Goal: Information Seeking & Learning: Learn about a topic

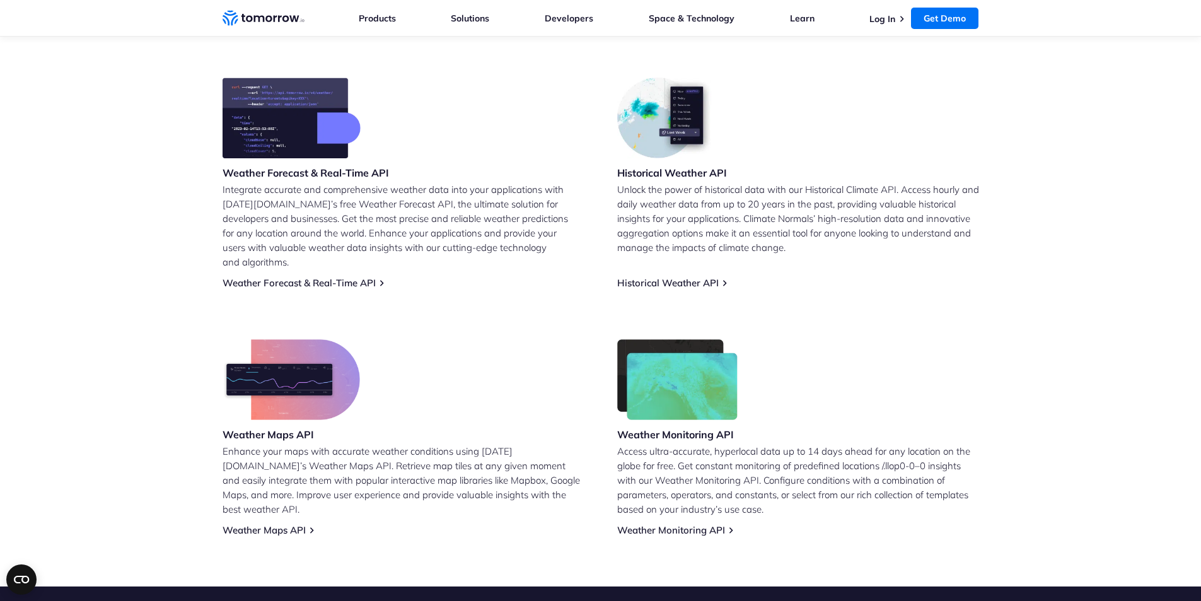
scroll to position [505, 0]
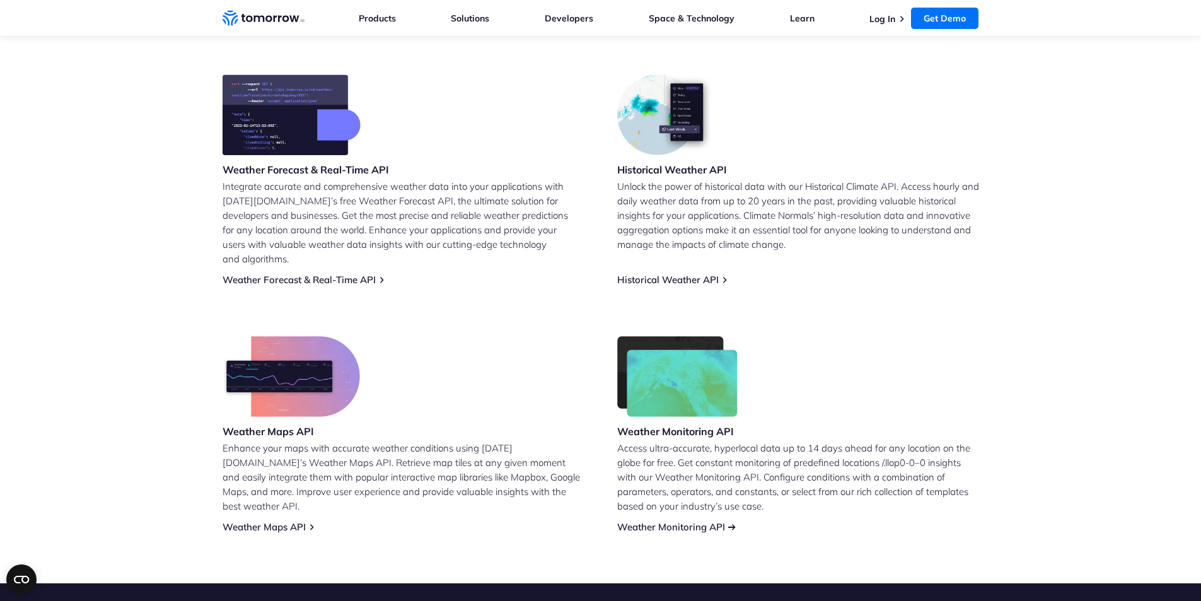
click at [685, 521] on link "Weather Monitoring API" at bounding box center [671, 527] width 108 height 12
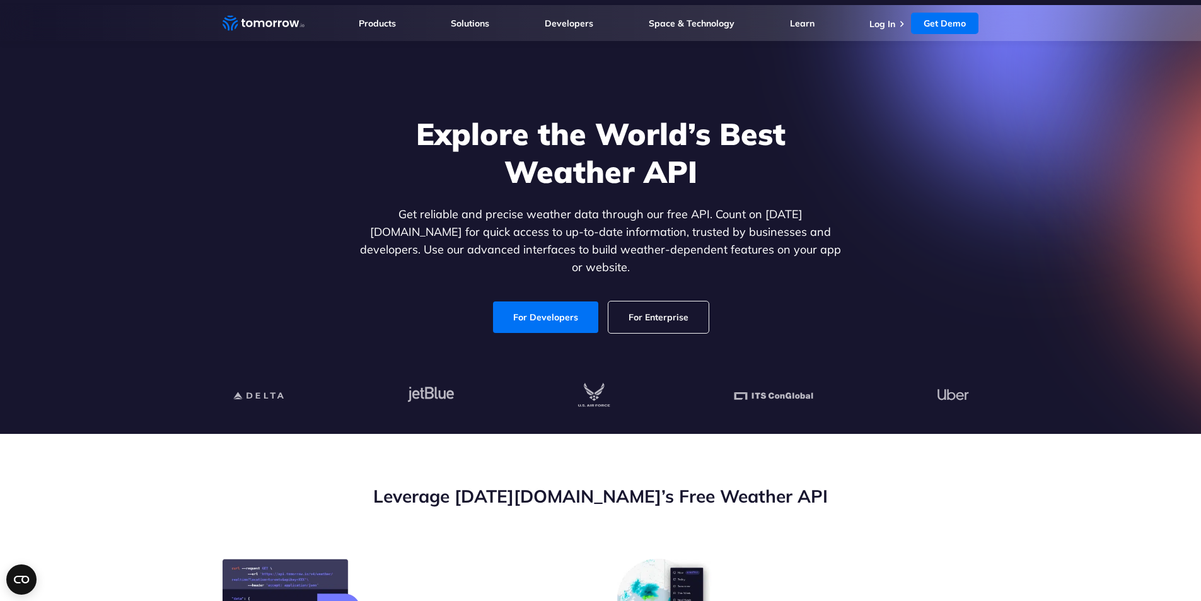
scroll to position [0, 0]
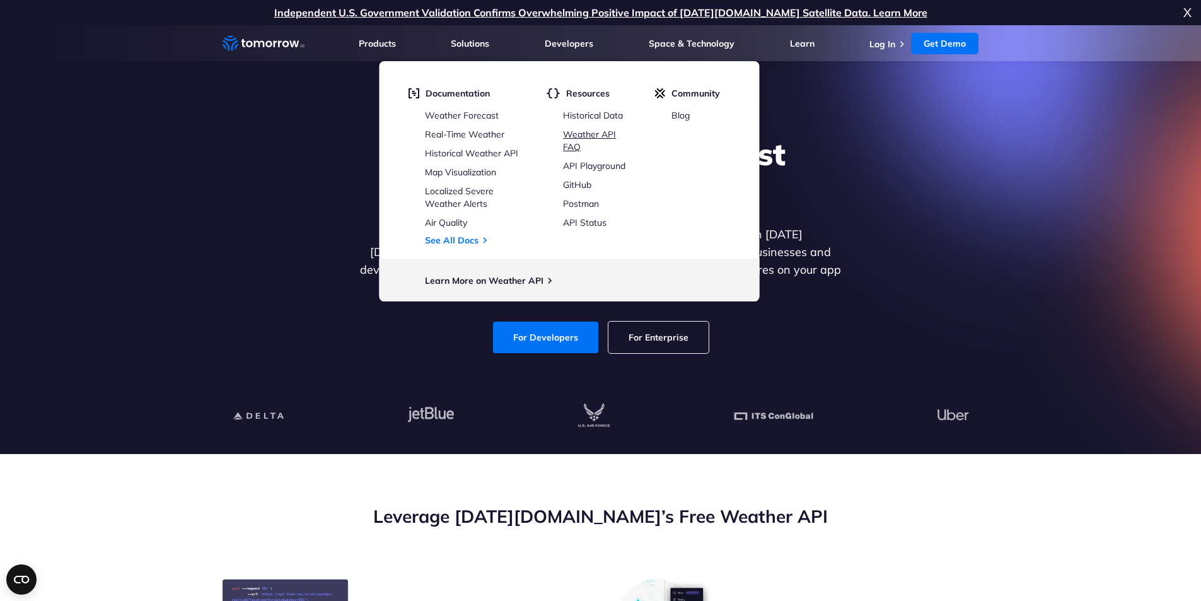
click at [600, 131] on link "Weather API FAQ" at bounding box center [589, 141] width 53 height 24
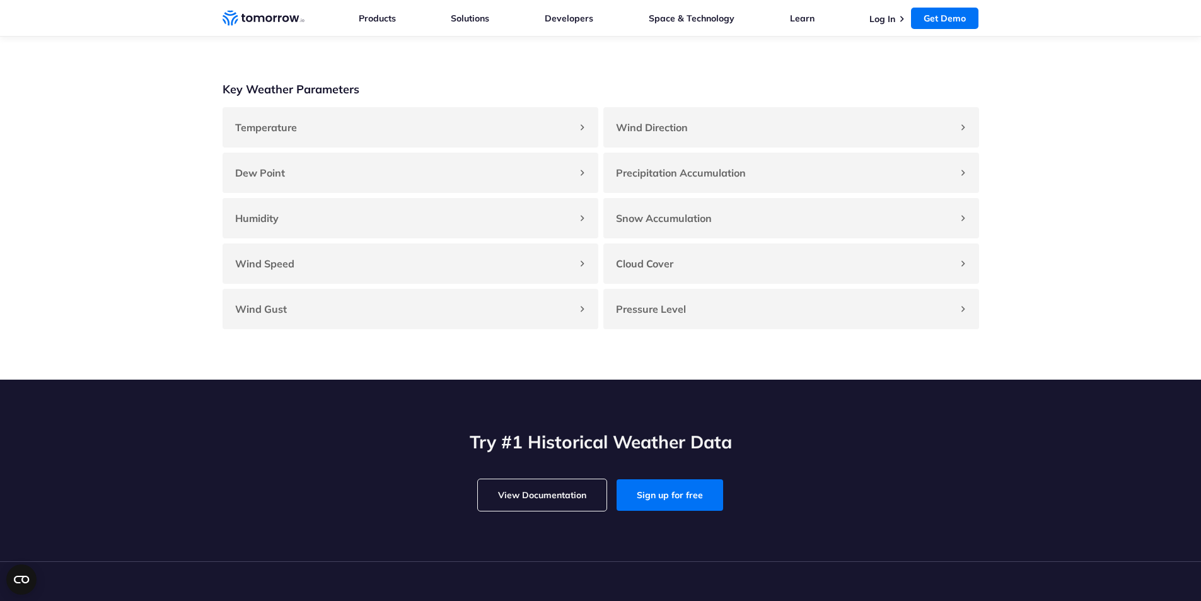
scroll to position [1135, 0]
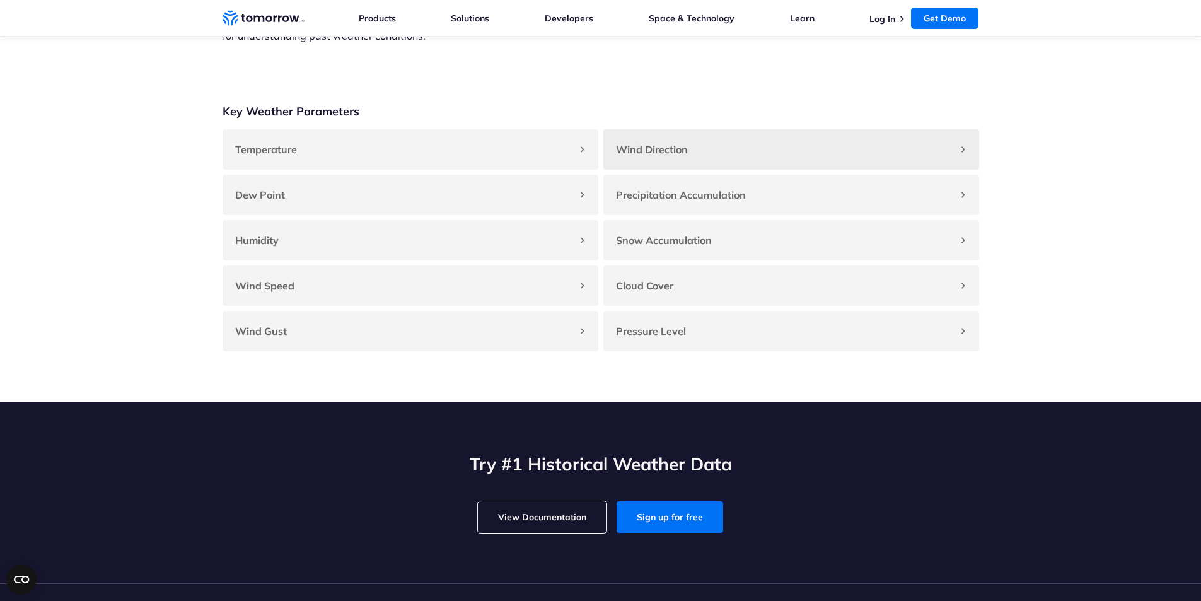
click at [659, 156] on strong "Wind Direction" at bounding box center [652, 149] width 72 height 13
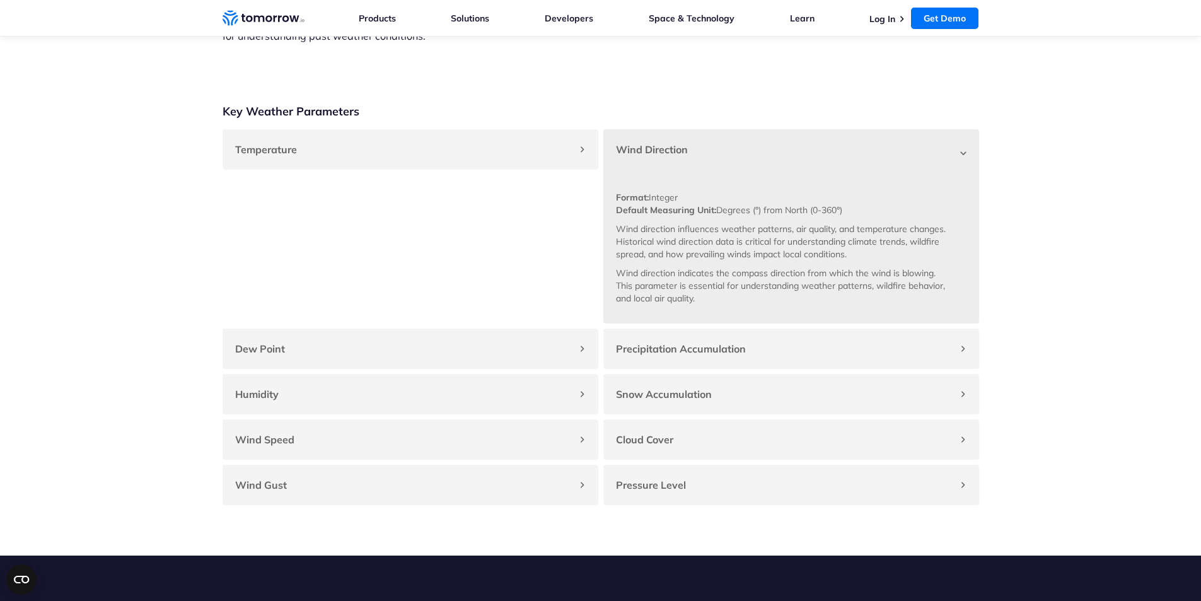
click at [659, 156] on strong "Wind Direction" at bounding box center [652, 149] width 72 height 13
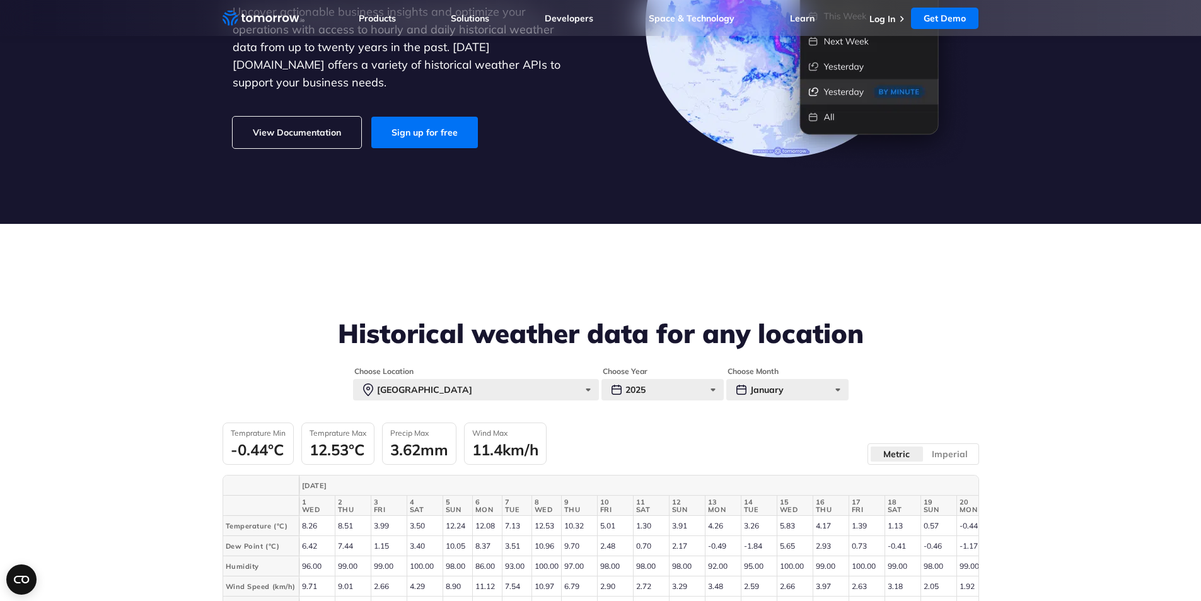
scroll to position [252, 0]
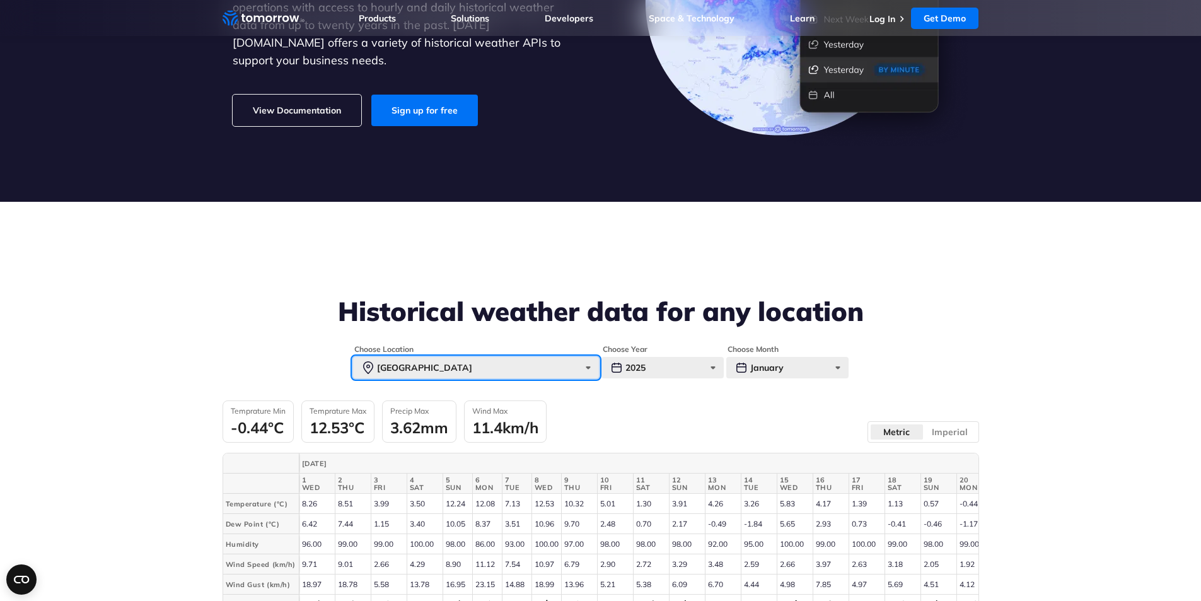
click at [496, 368] on div "Paris" at bounding box center [476, 367] width 246 height 21
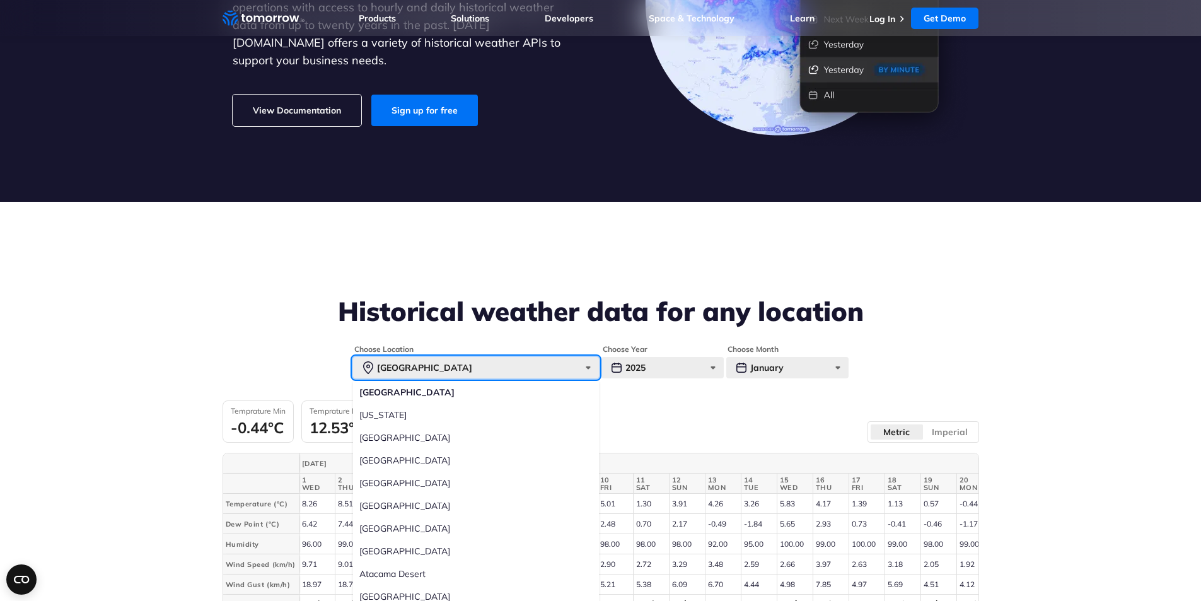
click at [459, 365] on div "Paris" at bounding box center [476, 367] width 246 height 21
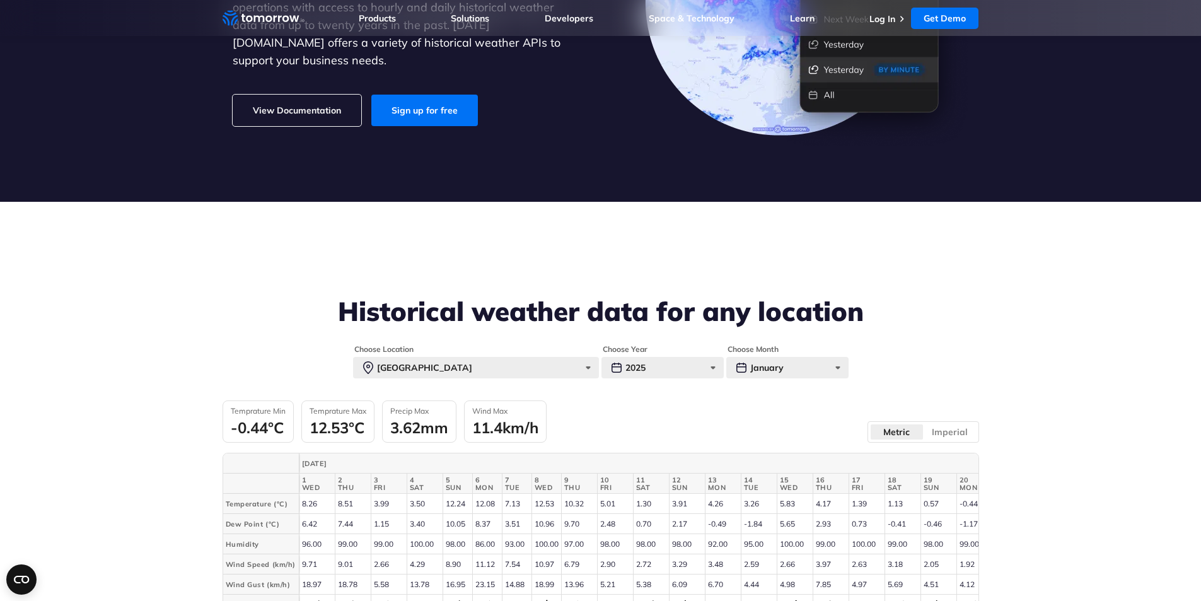
click at [606, 335] on div "Historical weather data for any location" at bounding box center [601, 320] width 756 height 48
click at [456, 369] on div "Paris" at bounding box center [476, 367] width 246 height 21
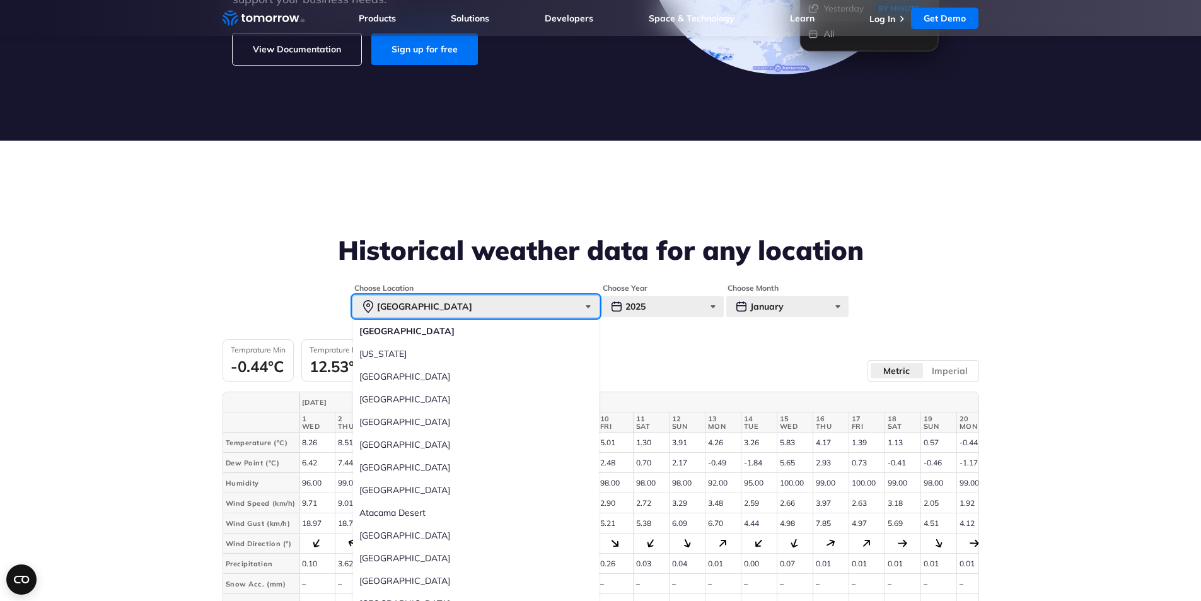
scroll to position [378, 0]
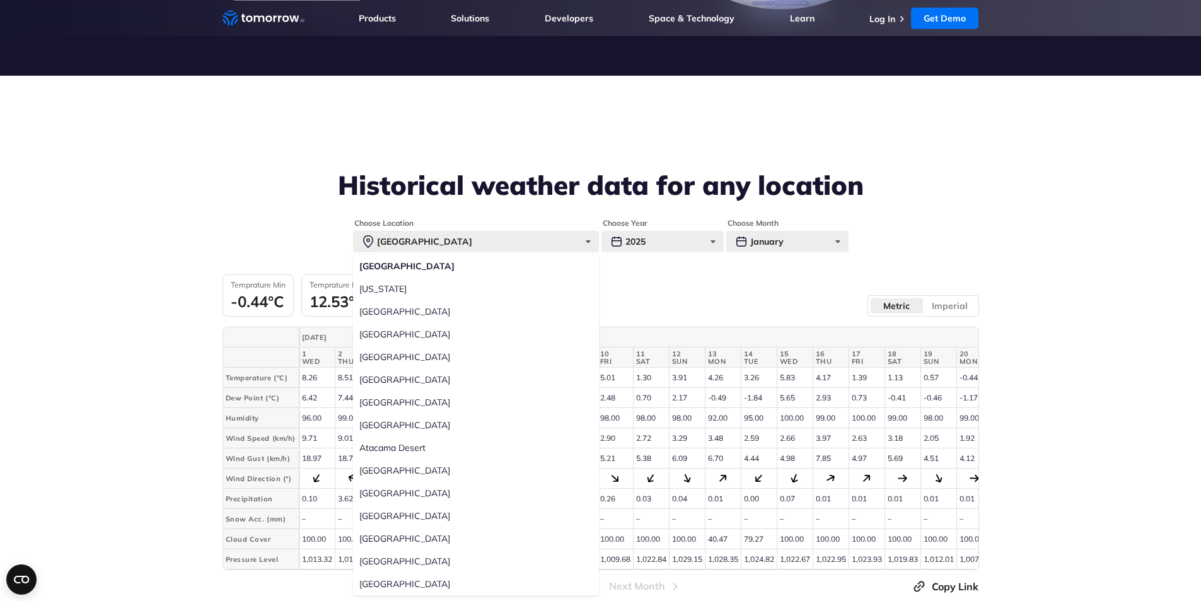
click at [225, 150] on section "Historical weather data for any location Choose Location Paris Paris New York T…" at bounding box center [600, 340] width 1201 height 529
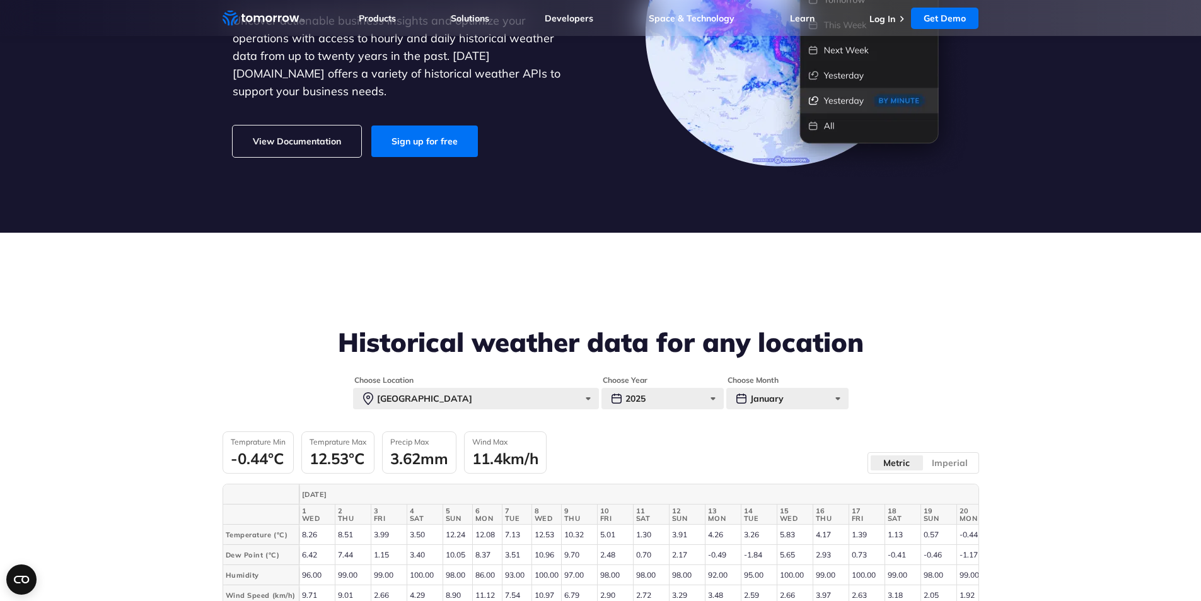
scroll to position [63, 0]
